Goal: Task Accomplishment & Management: Manage account settings

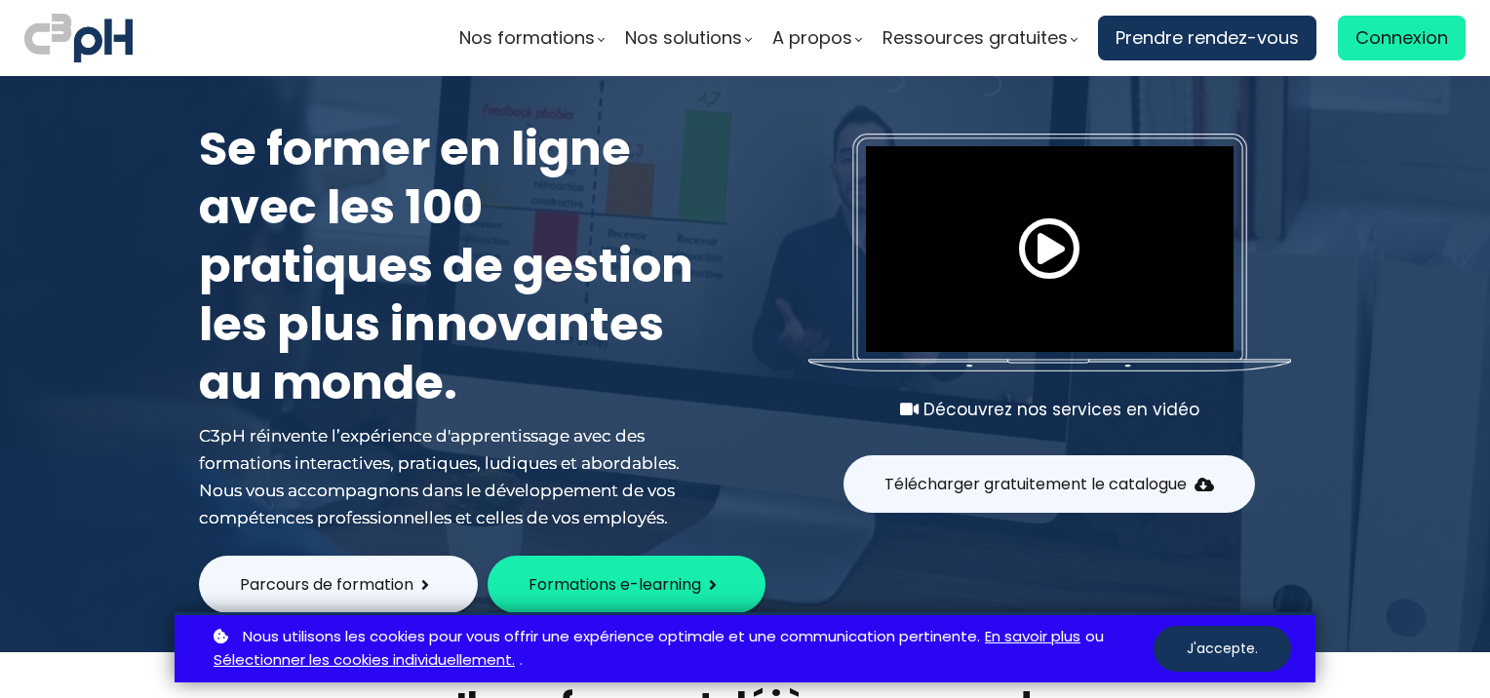
click at [1216, 654] on button "J'accepte." at bounding box center [1221, 649] width 137 height 46
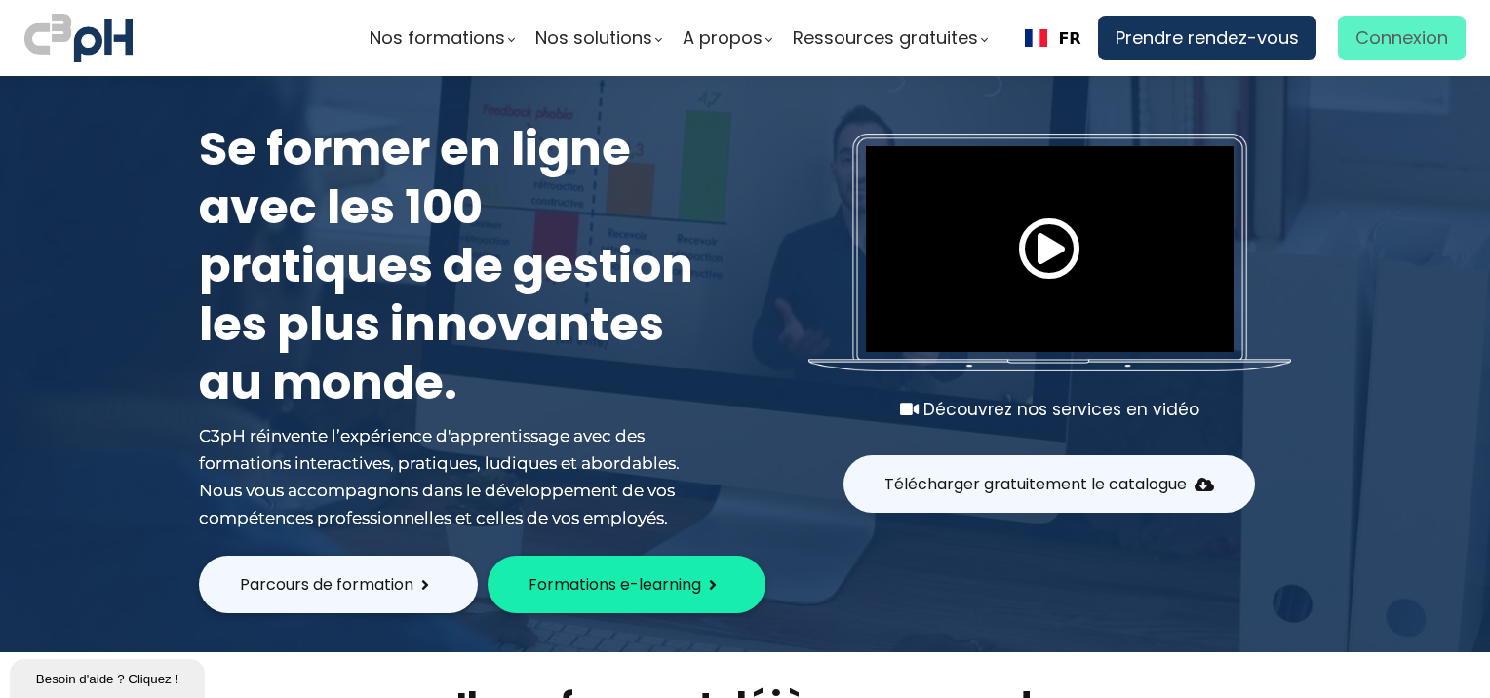
click at [1415, 23] on span "Connexion" at bounding box center [1401, 37] width 93 height 29
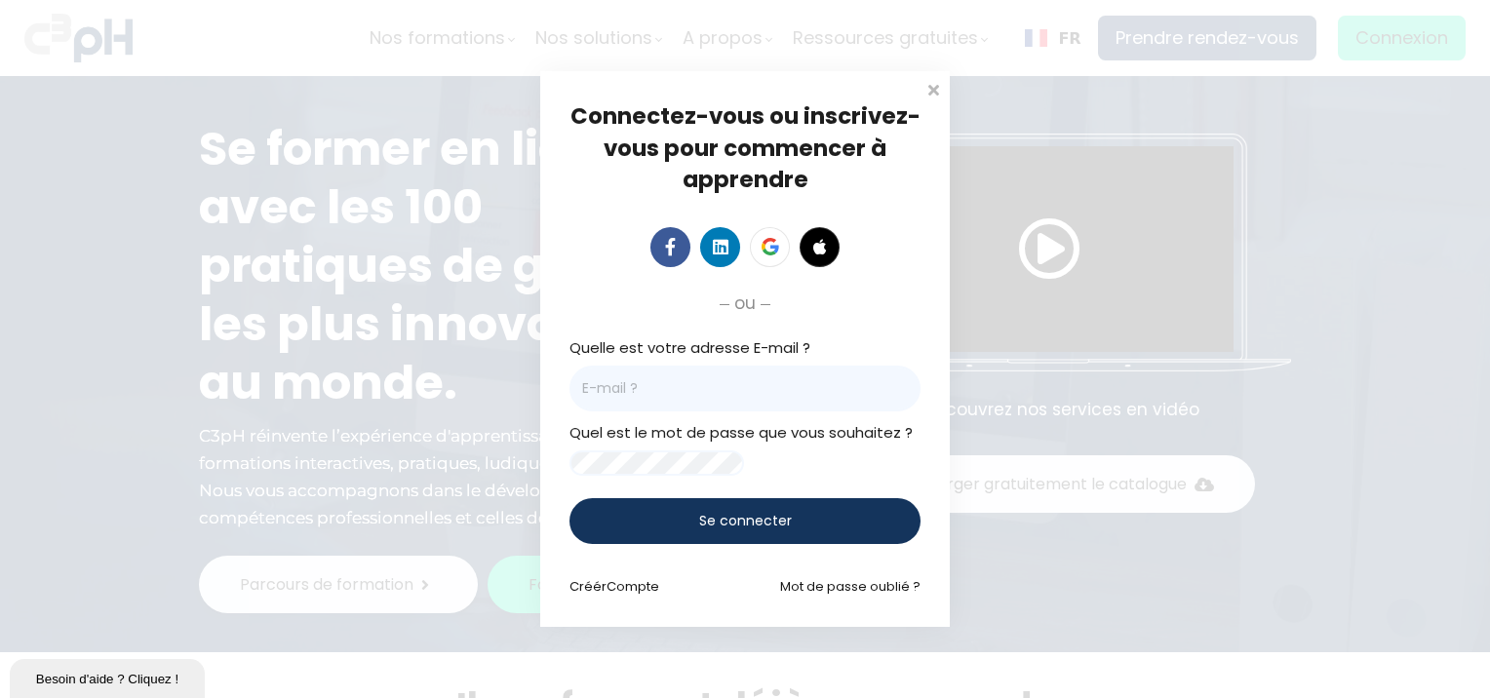
click at [743, 378] on input "email" at bounding box center [744, 389] width 351 height 46
type input "[EMAIL_ADDRESS][DOMAIN_NAME]"
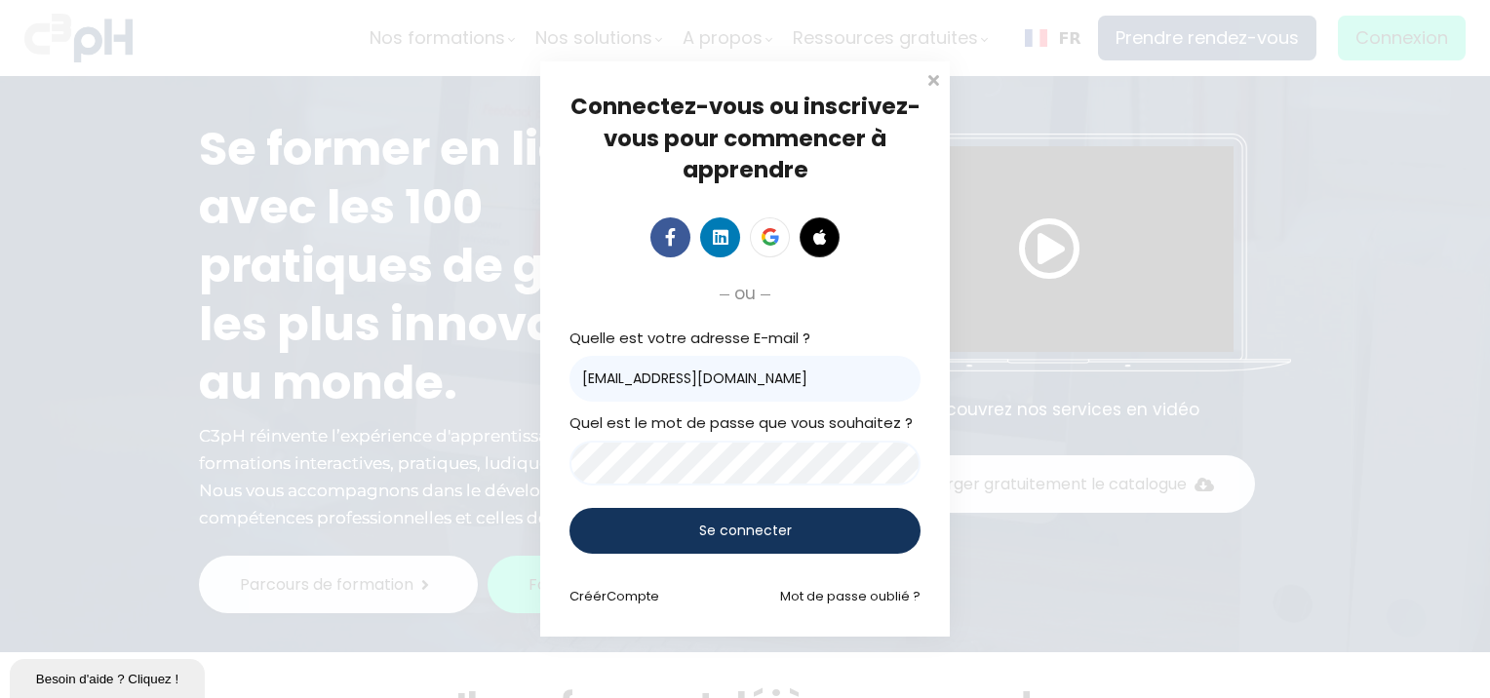
click at [712, 525] on span "Se connecter" at bounding box center [745, 531] width 93 height 20
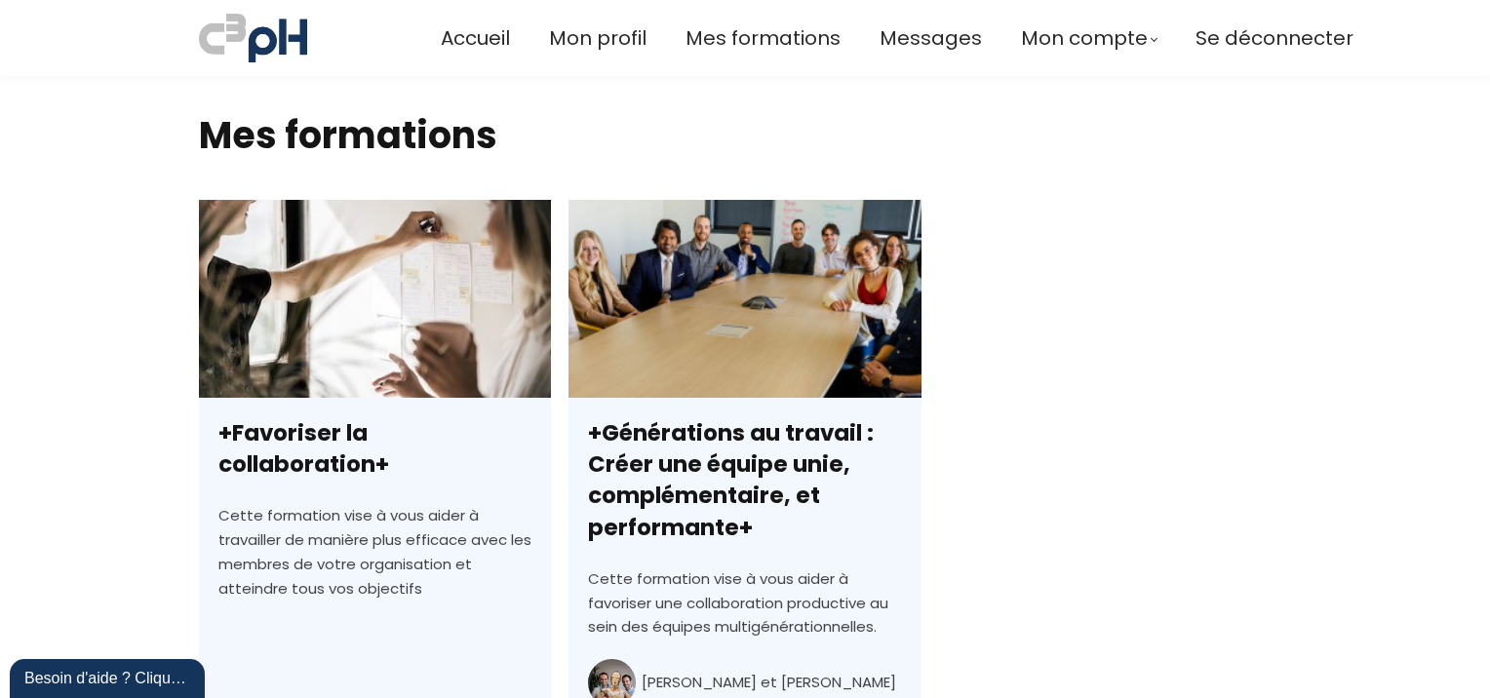
scroll to position [445, 0]
